Goal: Check status

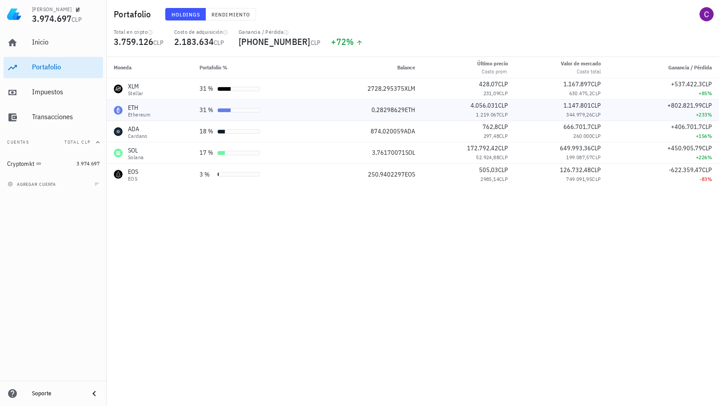
drag, startPoint x: 473, startPoint y: 117, endPoint x: 510, endPoint y: 118, distance: 37.4
click at [510, 118] on td "4.056.031 CLP 1.219.067 CLP" at bounding box center [468, 110] width 93 height 21
click at [237, 14] on span "Rendimiento" at bounding box center [230, 14] width 39 height 7
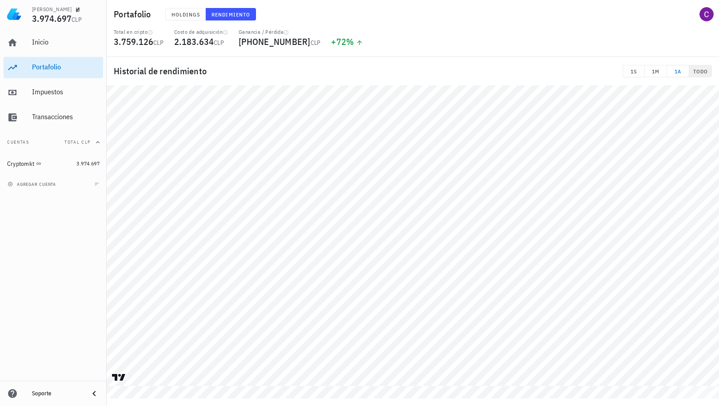
click at [708, 78] on div "Historial de rendimiento 1S 1M 1A TODO" at bounding box center [413, 71] width 613 height 28
click at [706, 74] on span "TODO" at bounding box center [700, 71] width 15 height 7
click at [663, 73] on span "1M" at bounding box center [656, 71] width 15 height 7
click at [674, 72] on span "1A" at bounding box center [678, 71] width 15 height 7
click at [194, 19] on button "Holdings" at bounding box center [185, 14] width 41 height 12
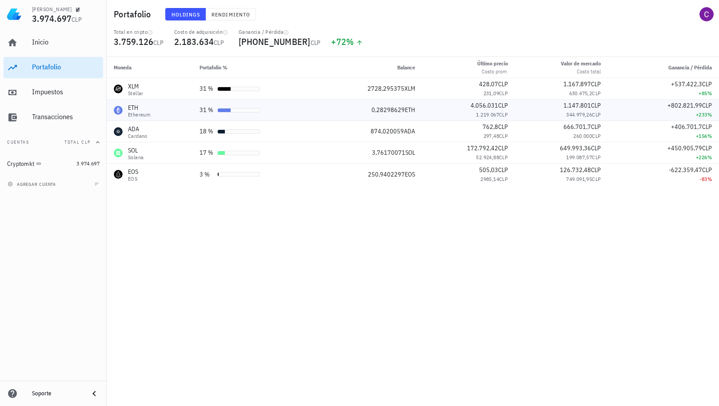
click at [151, 107] on div "ETH Ethereum" at bounding box center [150, 110] width 72 height 14
drag, startPoint x: 127, startPoint y: 110, endPoint x: 388, endPoint y: 113, distance: 261.5
click at [128, 110] on div "ETH Ethereum" at bounding box center [150, 110] width 72 height 14
click at [496, 107] on span "4.056.031" at bounding box center [485, 105] width 28 height 8
click at [578, 108] on span "1.147.801" at bounding box center [578, 105] width 28 height 8
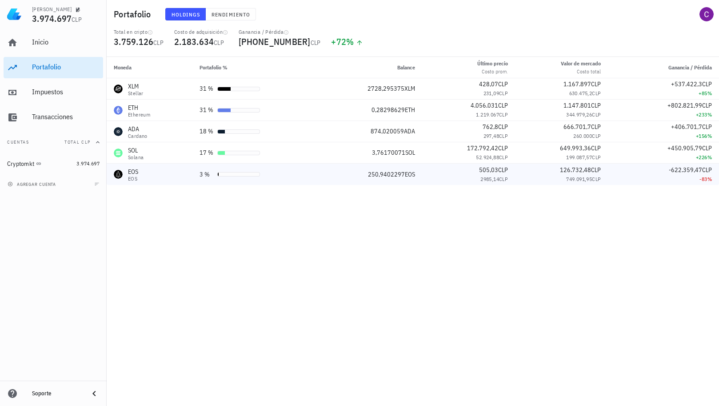
click at [587, 177] on span "749.091,95" at bounding box center [580, 179] width 26 height 7
click at [606, 174] on td "126.732,48 CLP 749.091,95 CLP" at bounding box center [561, 174] width 93 height 21
click at [246, 13] on span "Rendimiento" at bounding box center [230, 14] width 39 height 7
